Goal: Find specific page/section: Find specific page/section

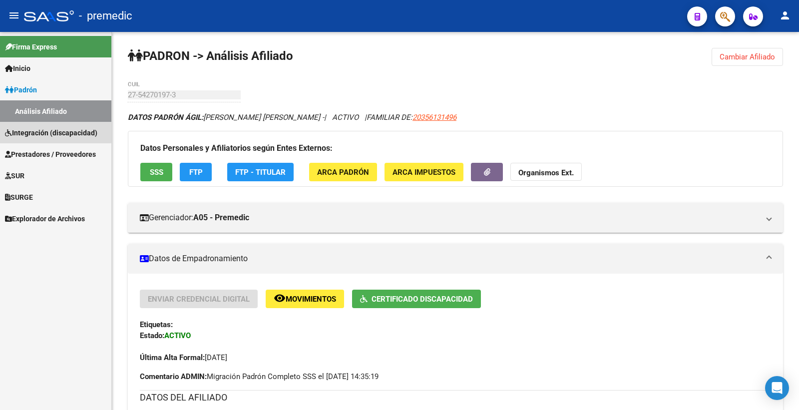
click at [53, 129] on span "Integración (discapacidad)" at bounding box center [51, 132] width 92 height 11
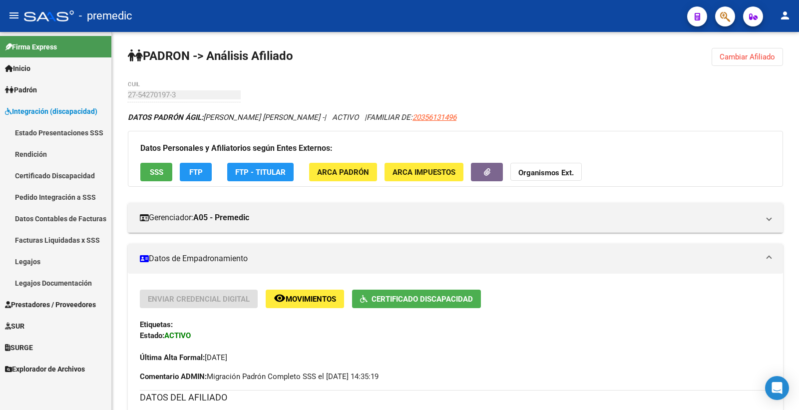
click at [39, 151] on link "Rendición" at bounding box center [55, 153] width 111 height 21
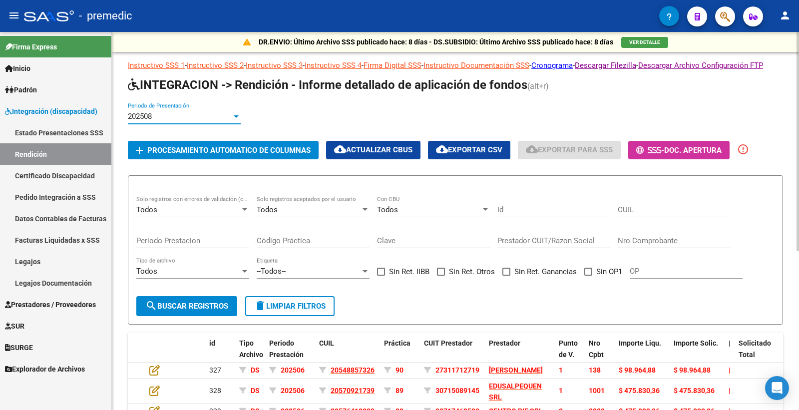
click at [198, 121] on div "202508" at bounding box center [180, 116] width 104 height 9
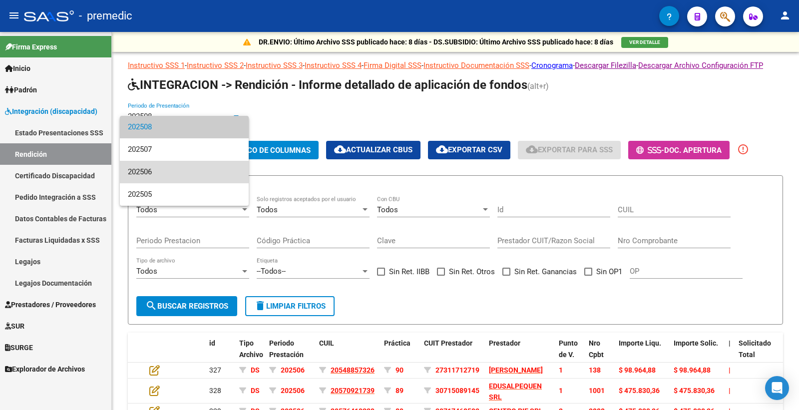
click at [200, 176] on span "202506" at bounding box center [184, 172] width 113 height 22
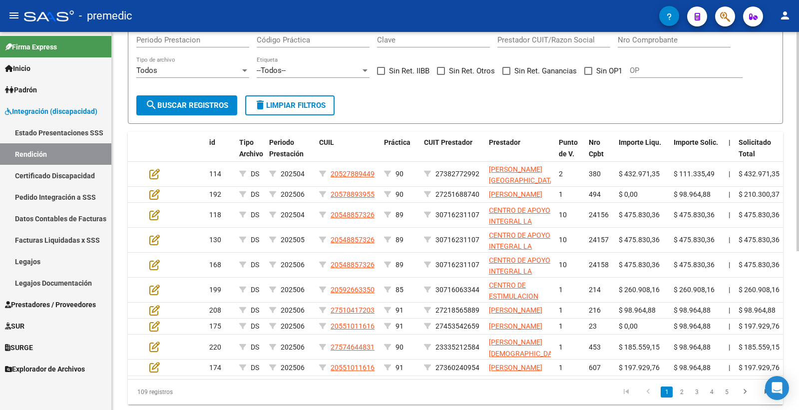
scroll to position [51, 0]
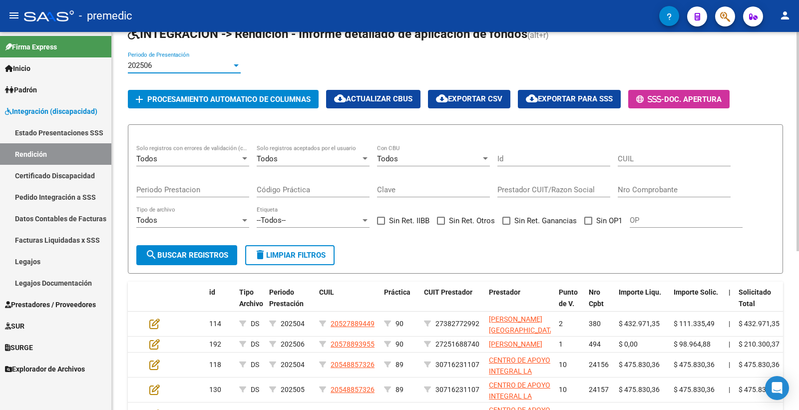
click at [218, 70] on div "202506" at bounding box center [180, 65] width 104 height 9
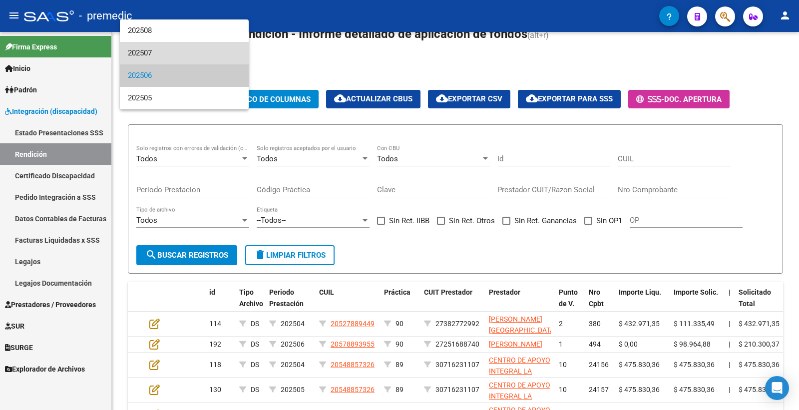
click at [187, 46] on span "202507" at bounding box center [184, 53] width 113 height 22
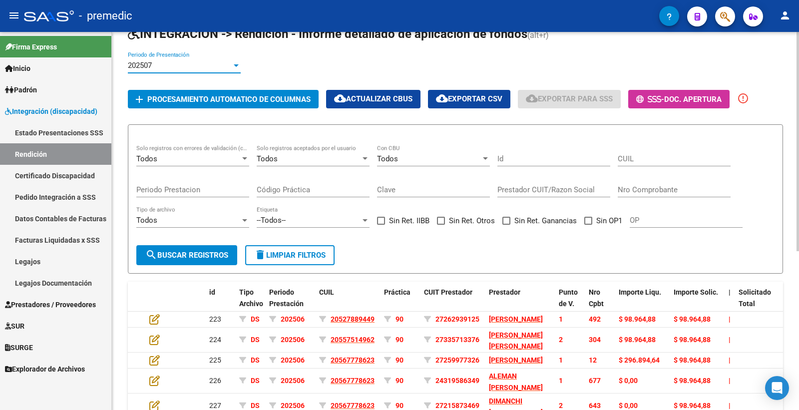
click at [207, 70] on div "202507" at bounding box center [180, 65] width 104 height 9
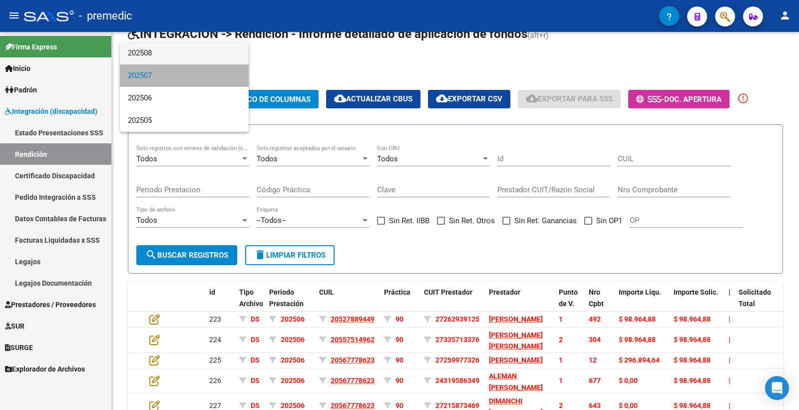
drag, startPoint x: 200, startPoint y: 65, endPoint x: 200, endPoint y: 58, distance: 7.5
click at [200, 62] on div "202508 202507 202506 202505" at bounding box center [184, 87] width 129 height 90
click at [200, 58] on span "202508" at bounding box center [184, 53] width 113 height 22
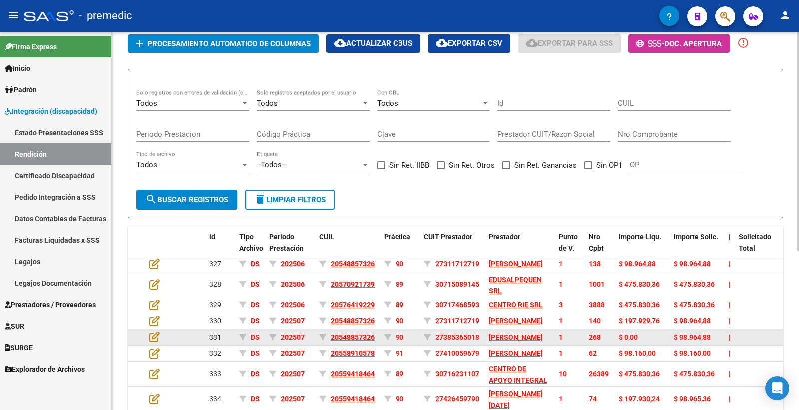
scroll to position [0, 0]
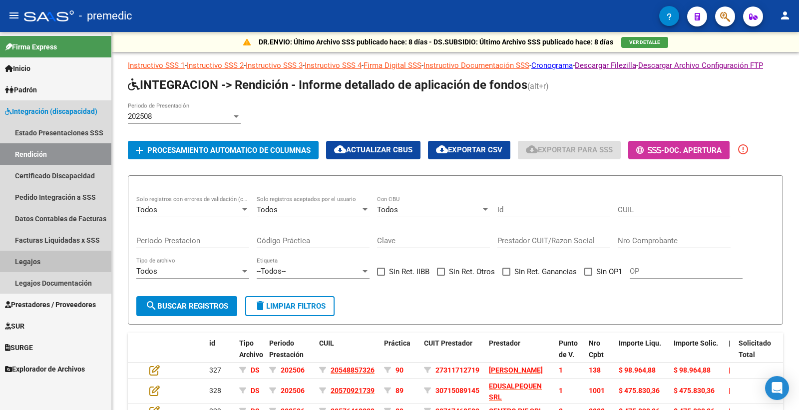
click at [52, 263] on link "Legajos" at bounding box center [55, 261] width 111 height 21
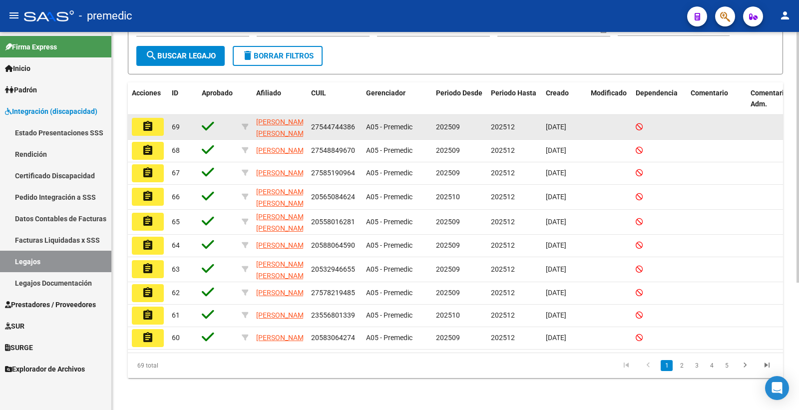
scroll to position [191, 0]
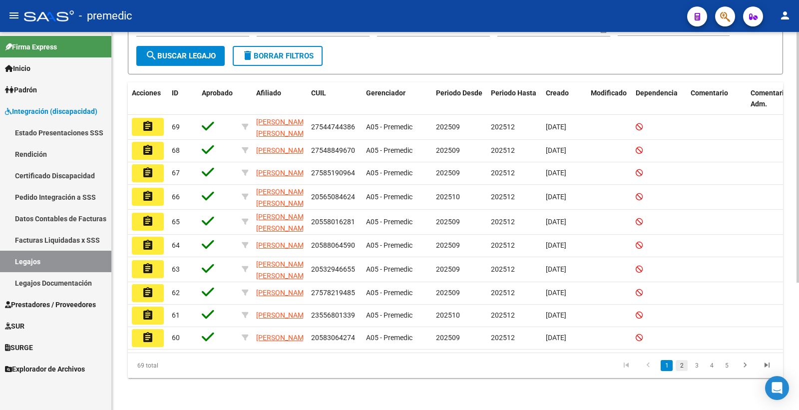
click at [679, 366] on link "2" at bounding box center [682, 365] width 12 height 11
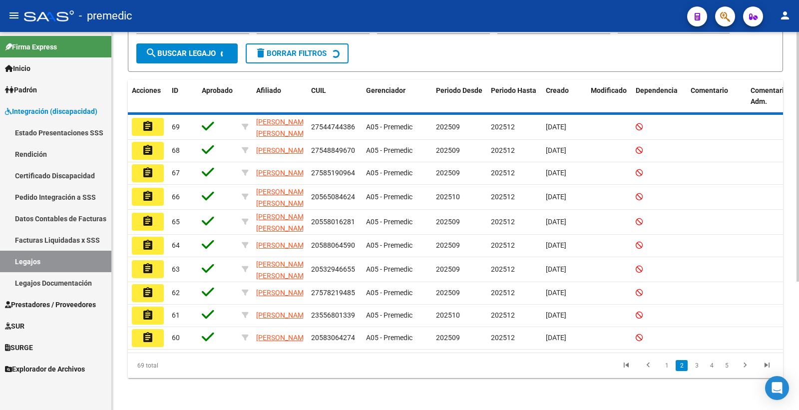
scroll to position [192, 0]
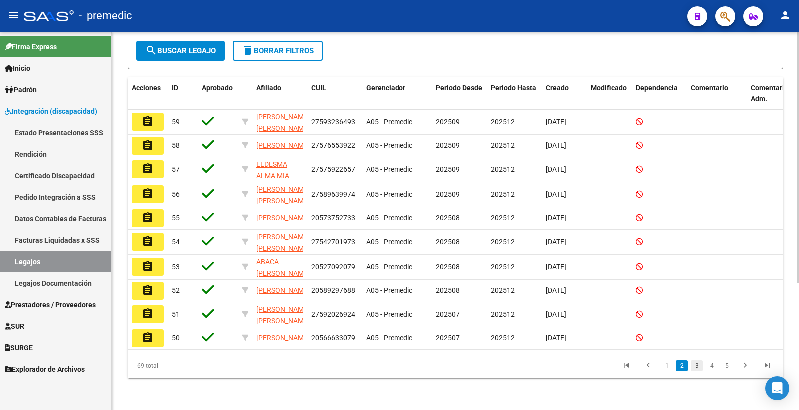
click at [695, 368] on link "3" at bounding box center [697, 365] width 12 height 11
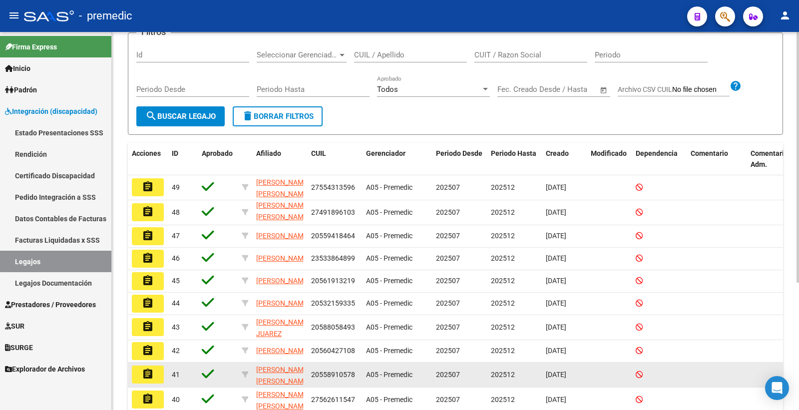
scroll to position [191, 0]
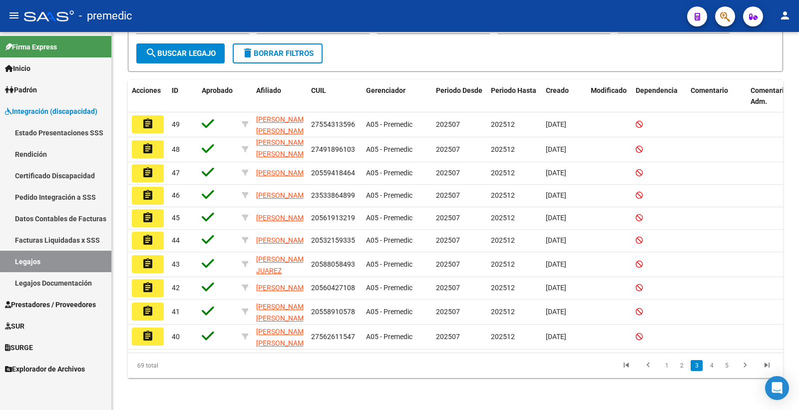
click at [632, 362] on link "go to first page" at bounding box center [626, 365] width 19 height 11
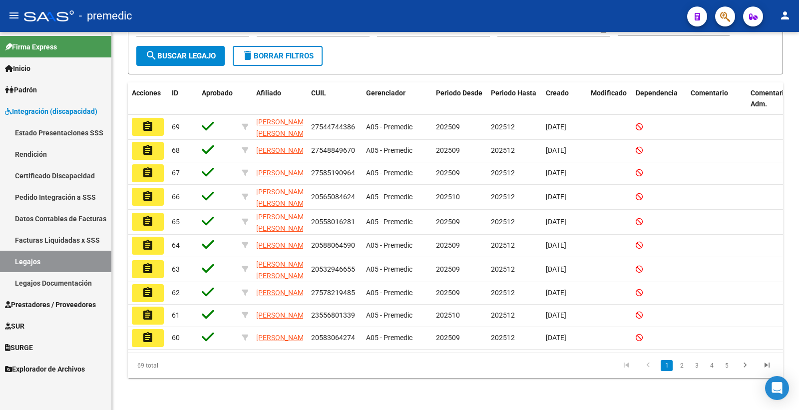
scroll to position [12, 0]
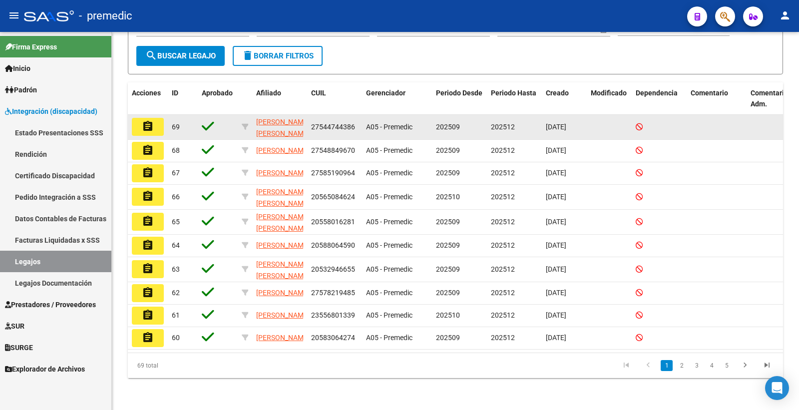
click at [153, 120] on mat-icon "assignment" at bounding box center [148, 126] width 12 height 12
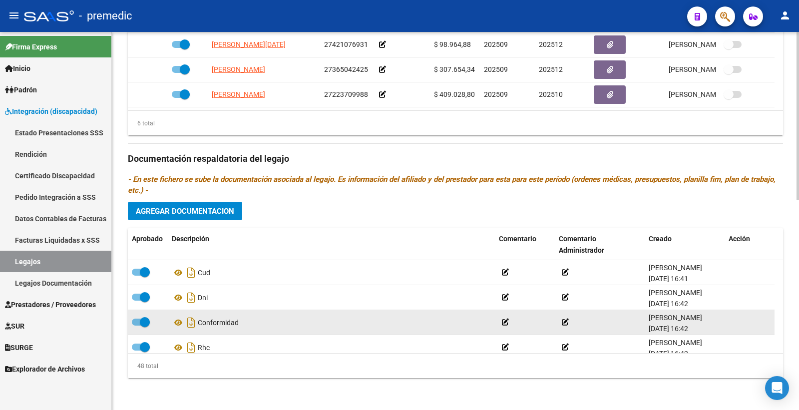
scroll to position [2, 0]
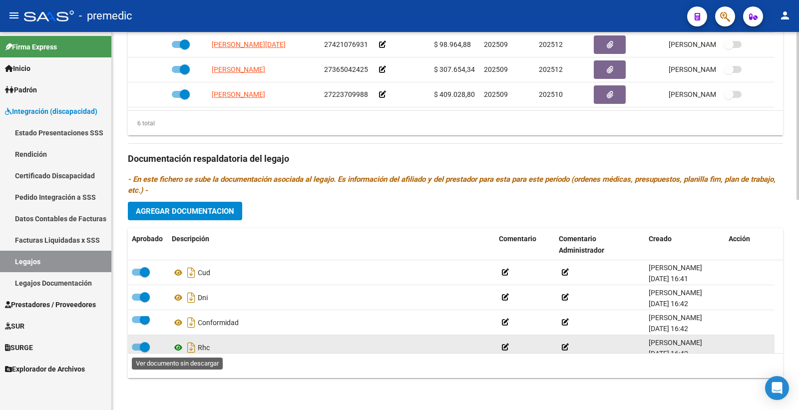
click at [173, 345] on icon at bounding box center [178, 348] width 13 height 12
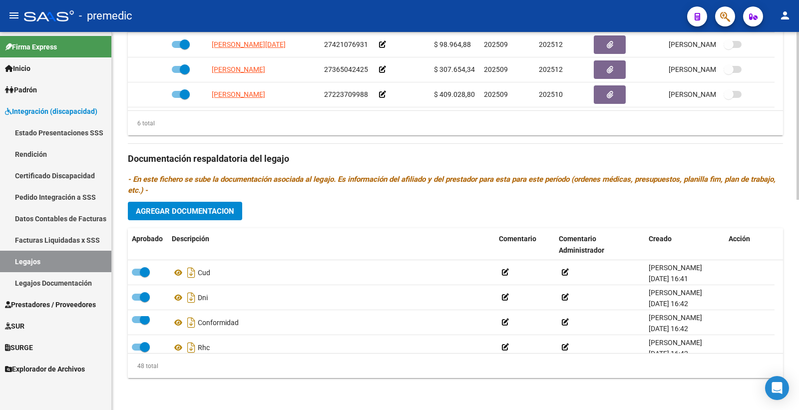
click at [770, 162] on h3 "Documentación respaldatoria del legajo" at bounding box center [455, 159] width 655 height 14
click at [66, 132] on link "Estado Presentaciones SSS" at bounding box center [55, 132] width 111 height 21
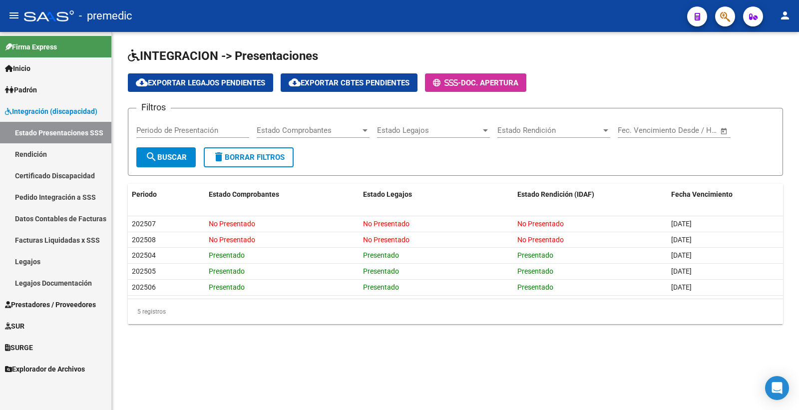
click at [50, 175] on link "Certificado Discapacidad" at bounding box center [55, 175] width 111 height 21
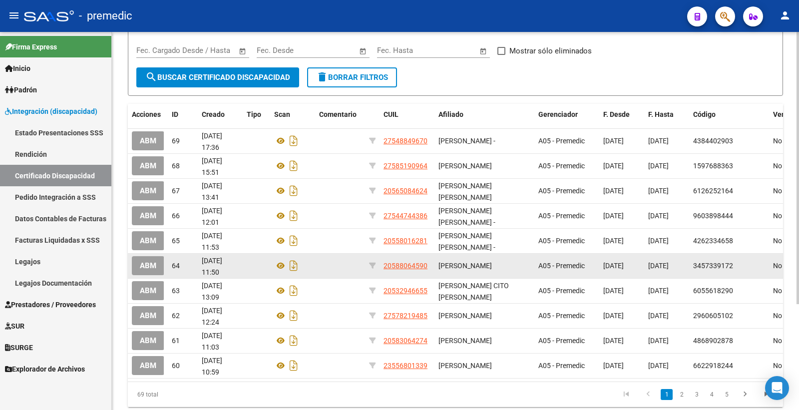
scroll to position [111, 0]
